Goal: Task Accomplishment & Management: Manage account settings

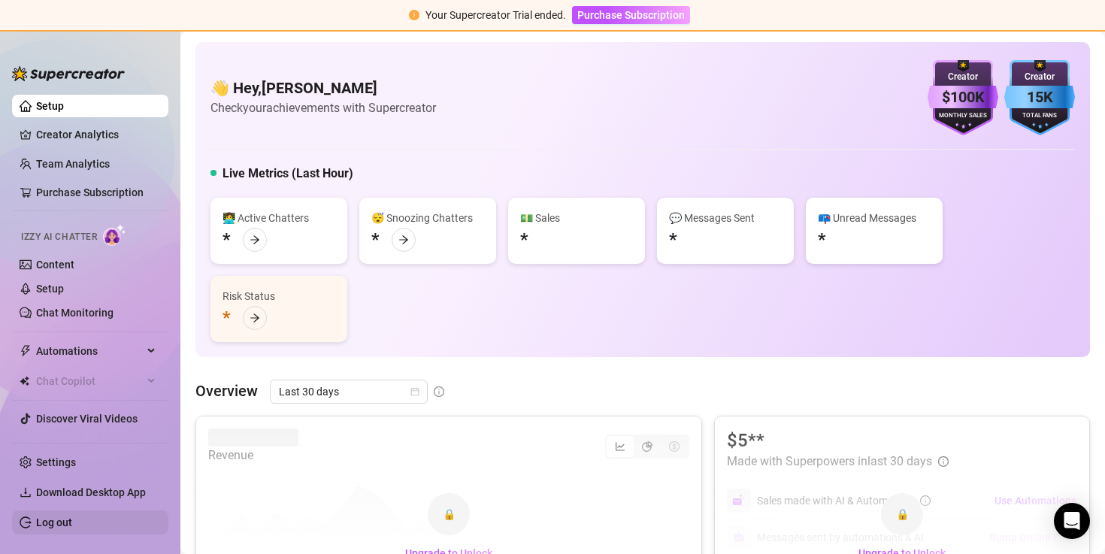
click at [49, 517] on link "Log out" at bounding box center [54, 523] width 36 height 12
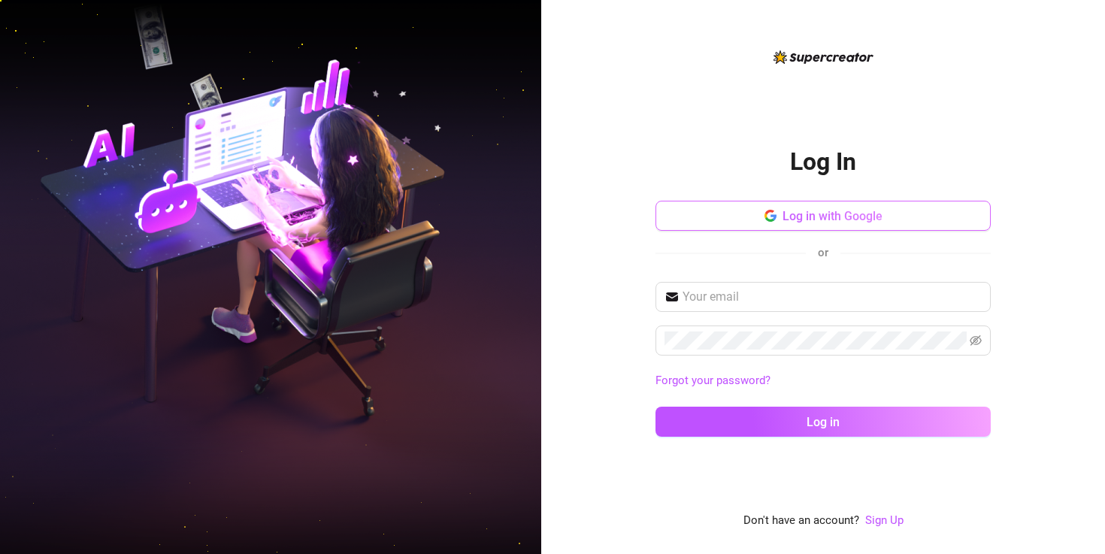
click at [811, 207] on button "Log in with Google" at bounding box center [823, 216] width 335 height 30
